Goal: Transaction & Acquisition: Subscribe to service/newsletter

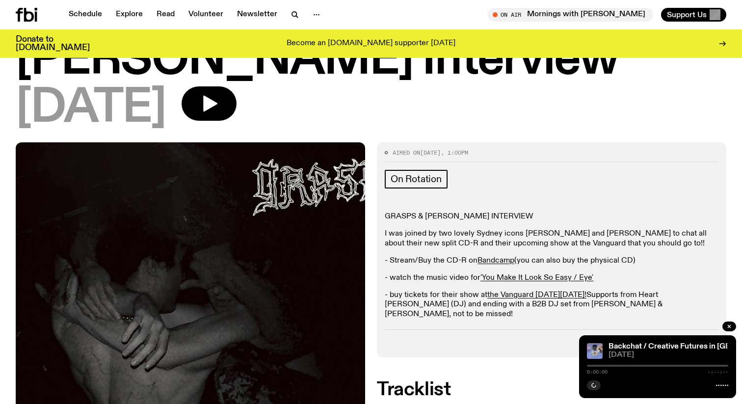
scroll to position [152, 0]
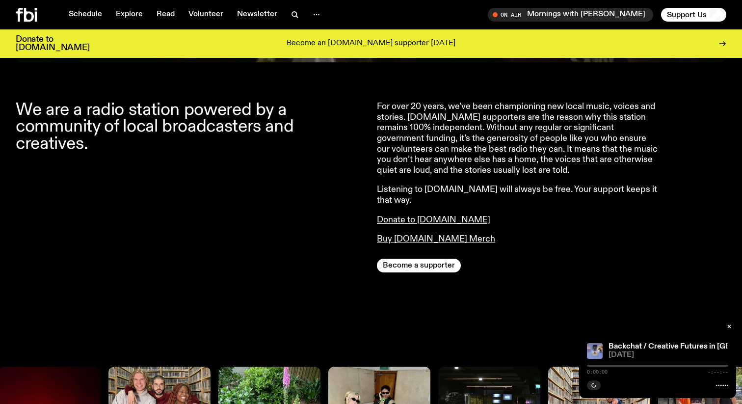
scroll to position [364, 0]
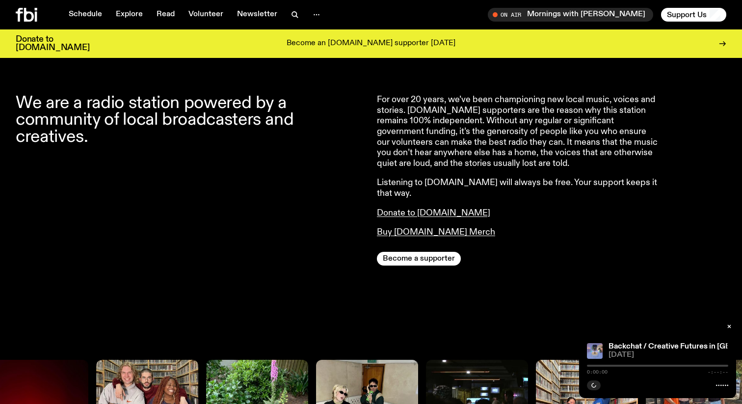
click at [460, 136] on p "For over 20 years, we’ve been championing new local music, voices and stories. …" at bounding box center [518, 132] width 283 height 74
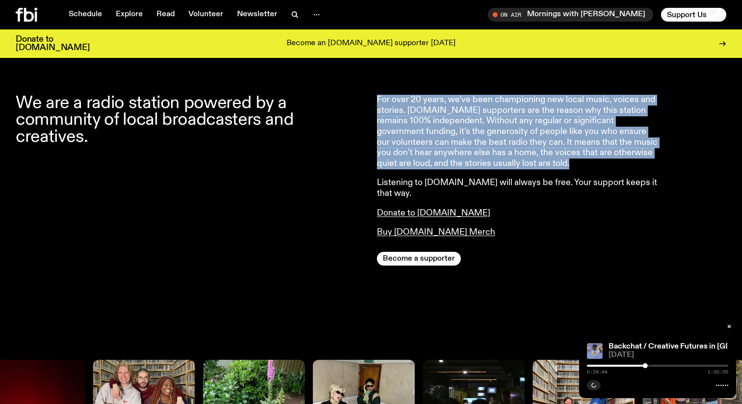
click at [460, 136] on p "For over 20 years, we’ve been championing new local music, voices and stories. …" at bounding box center [518, 132] width 283 height 74
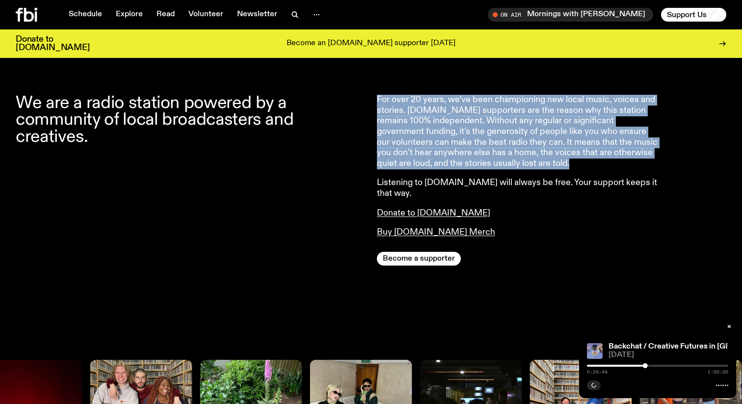
copy p "For over 20 years, we’ve been championing new local music, voices and stories. …"
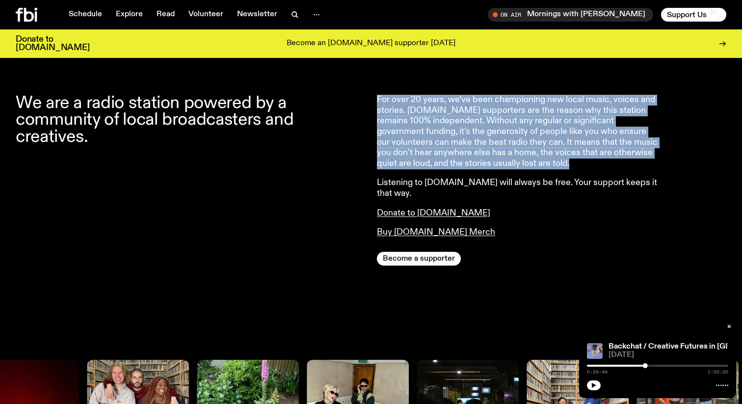
click at [423, 138] on p "For over 20 years, we’ve been championing new local music, voices and stories. …" at bounding box center [518, 132] width 283 height 74
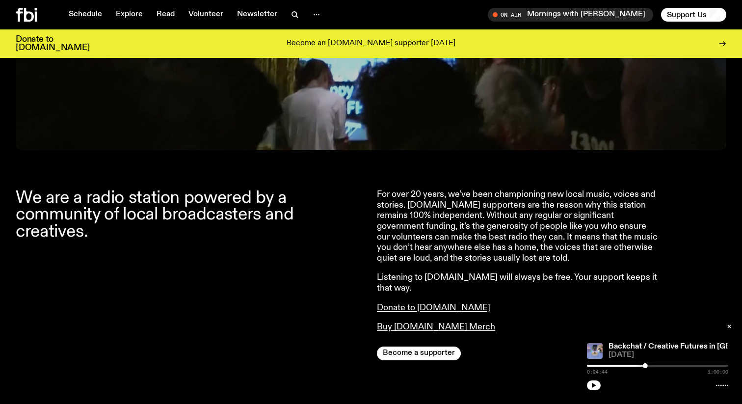
scroll to position [243, 0]
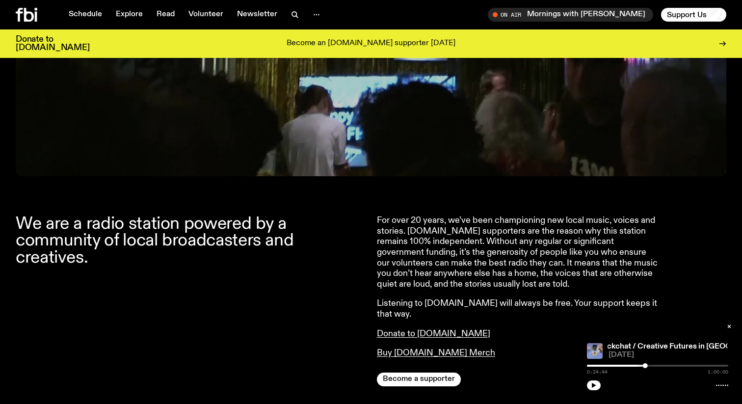
click at [187, 162] on div "The heart of emerging music, arts and culture. Become a supporter" at bounding box center [371, 9] width 711 height 334
